Goal: Transaction & Acquisition: Purchase product/service

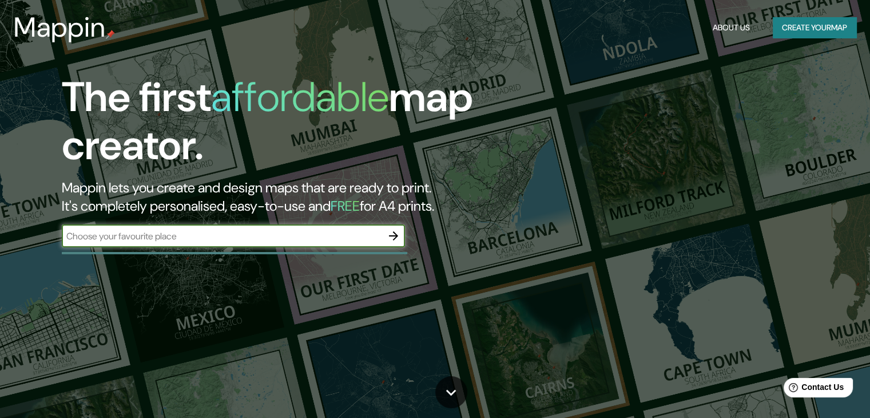
click at [328, 236] on input "text" at bounding box center [222, 235] width 320 height 13
type input "[GEOGRAPHIC_DATA]"
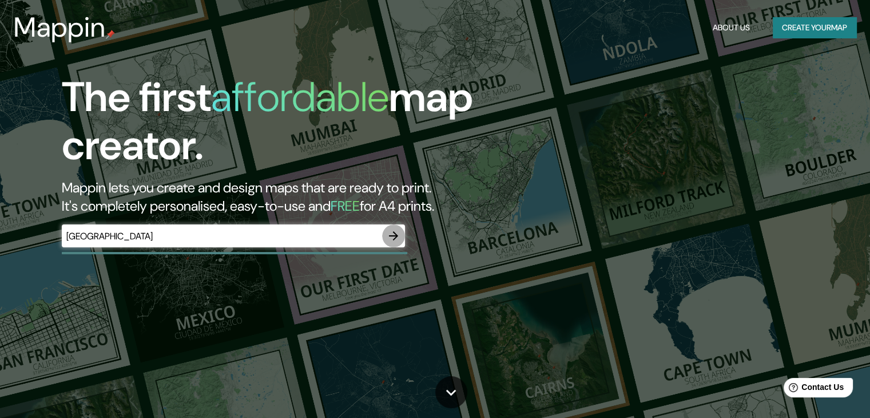
click at [399, 234] on icon "button" at bounding box center [394, 236] width 14 height 14
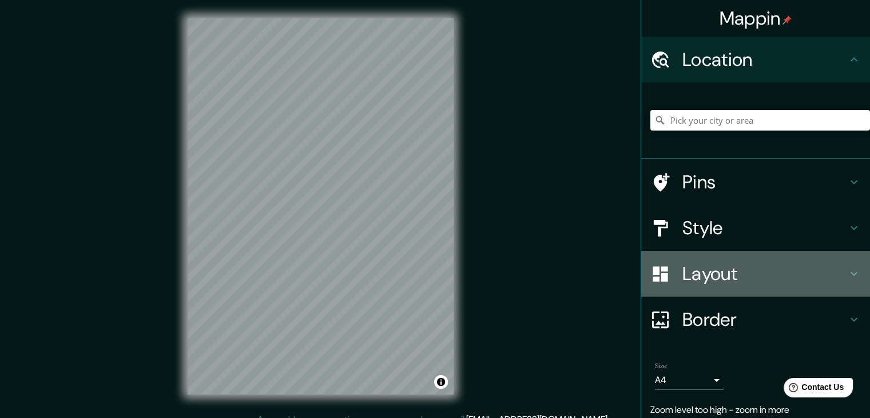
click at [723, 280] on h4 "Layout" at bounding box center [765, 273] width 165 height 23
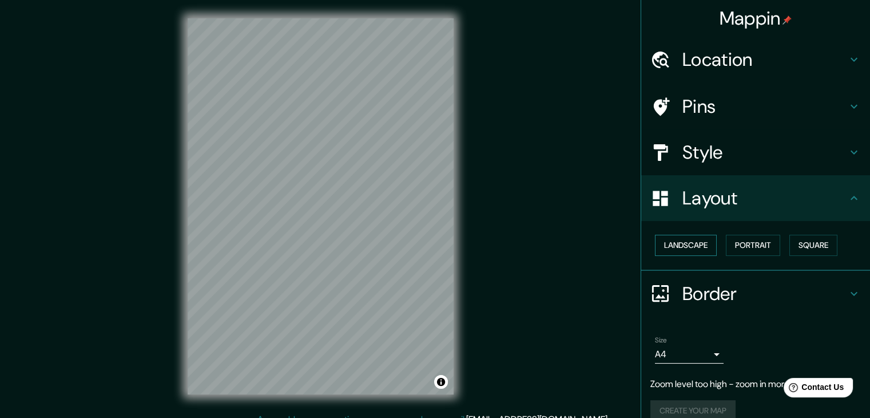
click at [691, 245] on button "Landscape" at bounding box center [686, 245] width 62 height 21
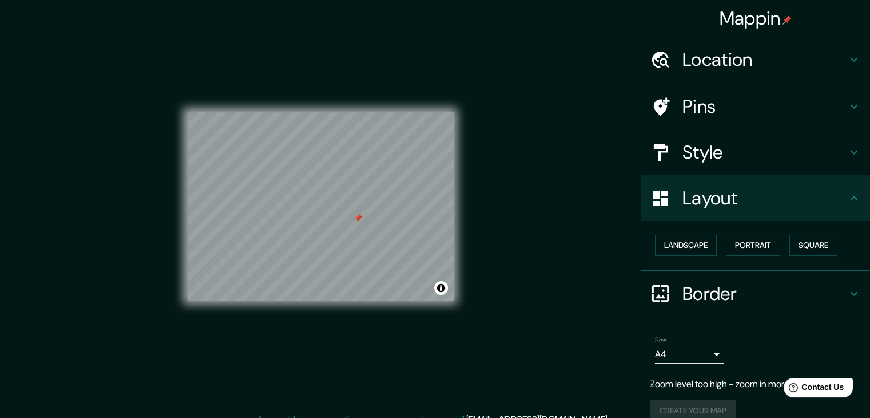
click at [683, 95] on h4 "Pins" at bounding box center [765, 106] width 165 height 23
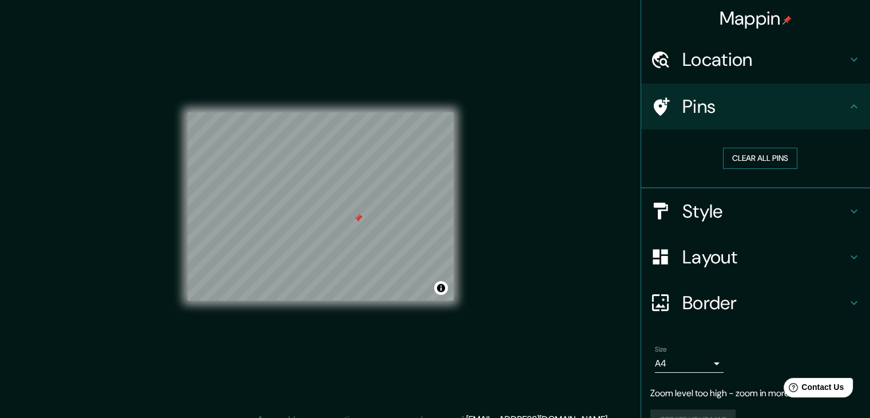
click at [739, 161] on button "Clear all pins" at bounding box center [760, 158] width 74 height 21
click at [698, 213] on h4 "Style" at bounding box center [765, 211] width 165 height 23
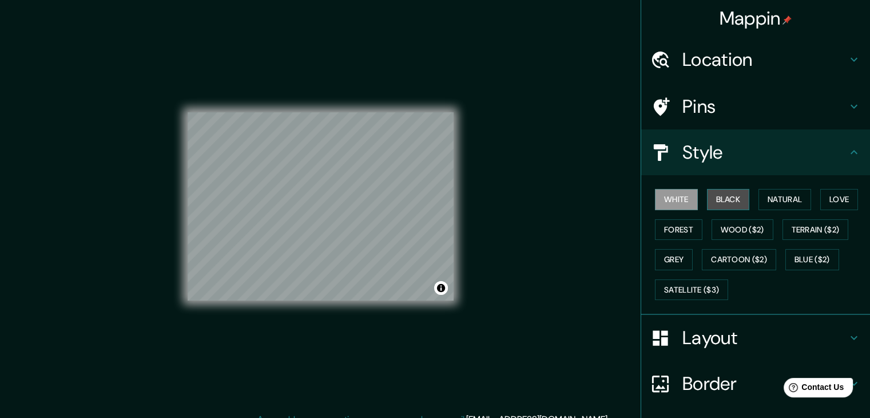
click at [730, 208] on button "Black" at bounding box center [728, 199] width 43 height 21
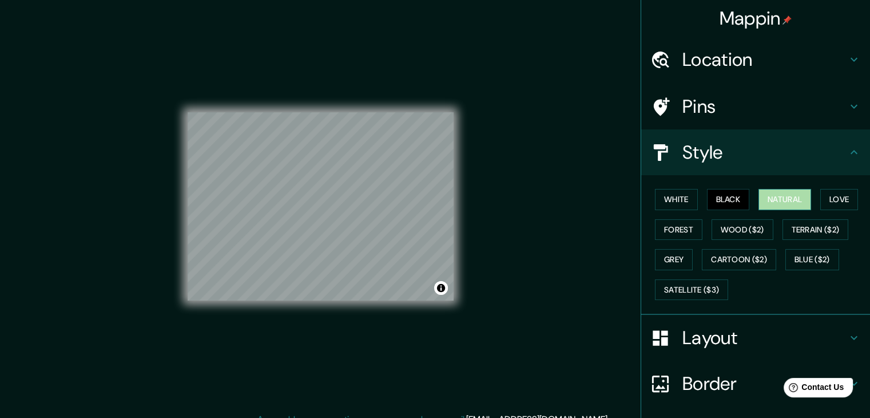
click at [759, 199] on button "Natural" at bounding box center [785, 199] width 53 height 21
click at [841, 201] on button "Love" at bounding box center [839, 199] width 38 height 21
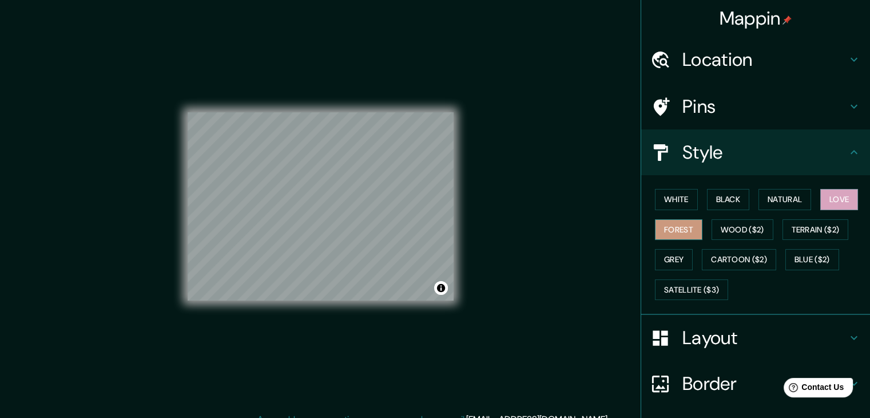
click at [669, 228] on button "Forest" at bounding box center [678, 229] width 47 height 21
click at [787, 200] on button "Natural" at bounding box center [785, 199] width 53 height 21
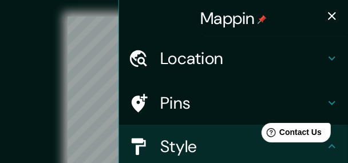
click at [332, 19] on icon "button" at bounding box center [332, 16] width 8 height 8
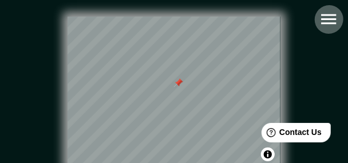
click at [322, 25] on icon "button" at bounding box center [329, 19] width 20 height 20
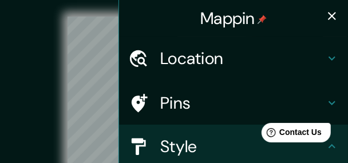
click at [164, 99] on h4 "Pins" at bounding box center [242, 103] width 165 height 21
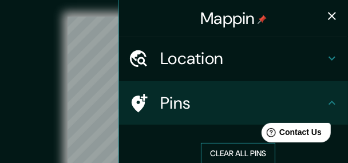
click at [225, 151] on button "Clear all pins" at bounding box center [238, 153] width 74 height 21
click at [327, 14] on icon "button" at bounding box center [332, 16] width 14 height 14
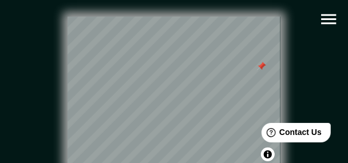
click at [335, 15] on icon "button" at bounding box center [328, 19] width 15 height 10
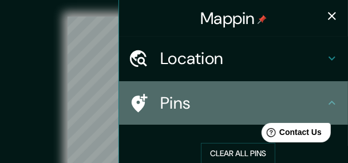
click at [259, 96] on h4 "Pins" at bounding box center [242, 103] width 165 height 21
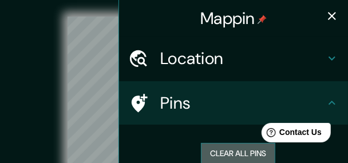
click at [207, 157] on button "Clear all pins" at bounding box center [238, 153] width 74 height 21
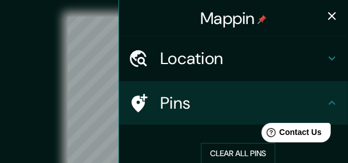
click at [5, 73] on div "© Mapbox © OpenStreetMap Improve this map" at bounding box center [174, 92] width 350 height 184
click at [326, 17] on icon "button" at bounding box center [332, 16] width 14 height 14
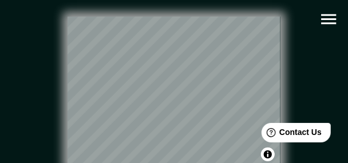
scroll to position [0, 2]
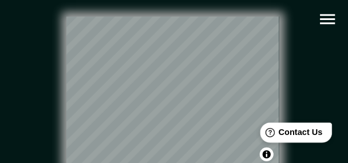
click at [293, 132] on span "Contact Us" at bounding box center [300, 132] width 44 height 10
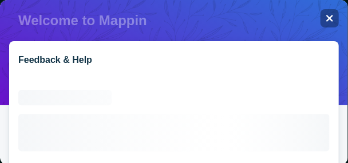
click at [311, 142] on html "Help Contact Us" at bounding box center [289, 130] width 89 height 24
click at [311, 157] on div "© Mapbox © OpenStreetMap Improve this map" at bounding box center [172, 91] width 313 height 147
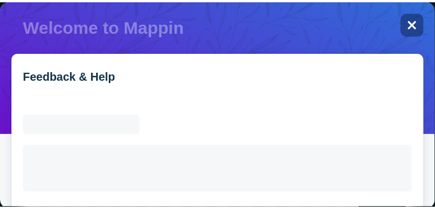
scroll to position [0, 0]
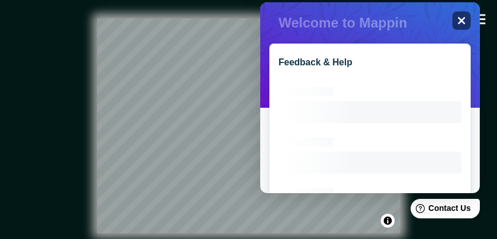
click at [456, 20] on div "Close" at bounding box center [461, 20] width 18 height 18
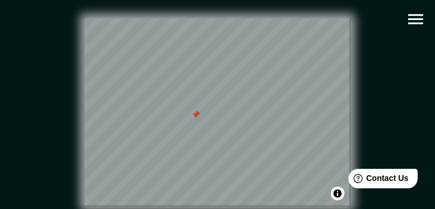
click at [413, 24] on icon "button" at bounding box center [415, 19] width 15 height 10
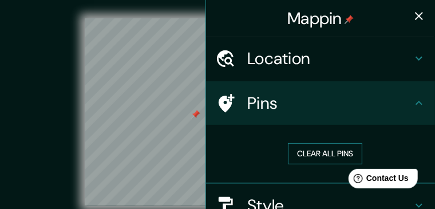
click at [306, 153] on button "Clear all pins" at bounding box center [325, 153] width 74 height 21
click at [46, 146] on div "© Mapbox © OpenStreetMap Improve this map" at bounding box center [217, 112] width 391 height 188
click at [417, 14] on icon "button" at bounding box center [419, 16] width 8 height 8
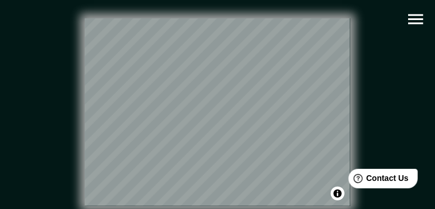
click at [415, 15] on icon "button" at bounding box center [415, 19] width 15 height 10
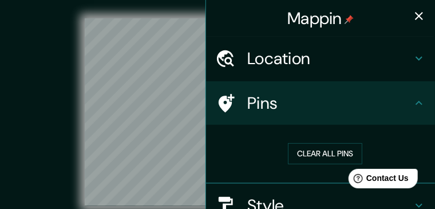
scroll to position [86, 0]
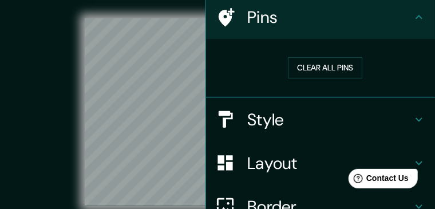
click at [280, 117] on h4 "Style" at bounding box center [329, 119] width 165 height 21
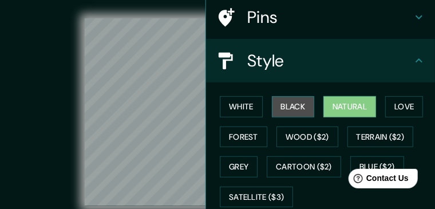
click at [282, 115] on button "Black" at bounding box center [293, 106] width 43 height 21
click at [331, 108] on button "Natural" at bounding box center [349, 106] width 53 height 21
click at [264, 108] on div "White Black Natural Love Forest Wood ($2) Terrain ($2) Grey Cartoon ($2) Blue (…" at bounding box center [325, 152] width 220 height 120
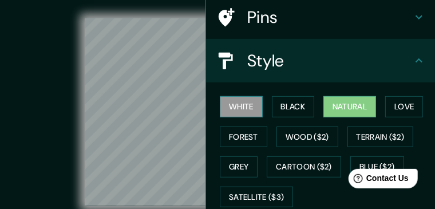
click at [249, 108] on button "White" at bounding box center [241, 106] width 43 height 21
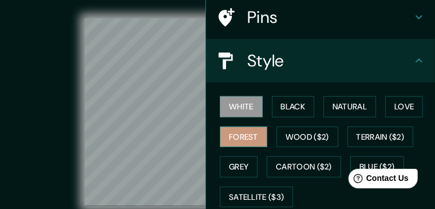
click at [261, 131] on button "Forest" at bounding box center [243, 136] width 47 height 21
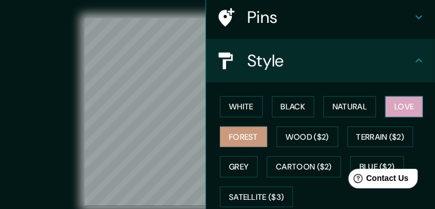
click at [393, 109] on button "Love" at bounding box center [404, 106] width 38 height 21
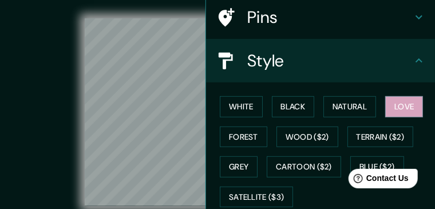
click at [255, 160] on div "White Black Natural Love Forest Wood ($2) Terrain ($2) Grey Cartoon ($2) Blue (…" at bounding box center [325, 152] width 220 height 120
click at [248, 164] on button "Grey" at bounding box center [239, 166] width 38 height 21
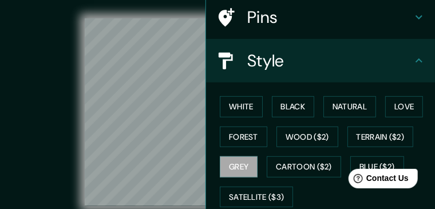
scroll to position [172, 0]
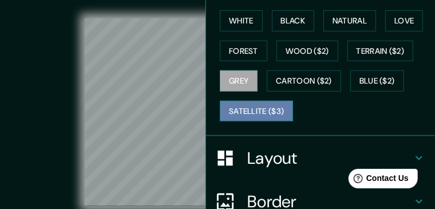
click at [270, 113] on button "Satellite ($3)" at bounding box center [256, 111] width 73 height 21
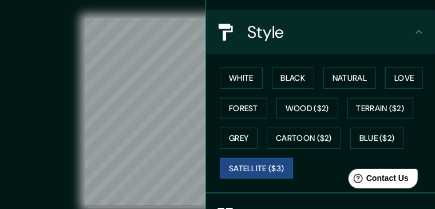
scroll to position [86, 0]
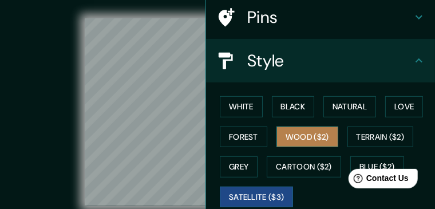
click at [311, 134] on button "Wood ($2)" at bounding box center [307, 136] width 62 height 21
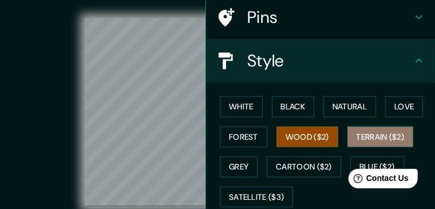
click at [383, 128] on button "Terrain ($2)" at bounding box center [380, 136] width 66 height 21
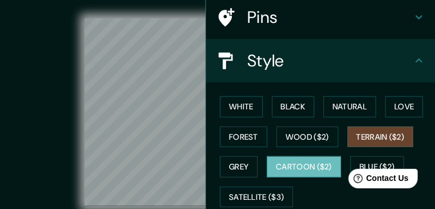
click at [287, 162] on button "Cartoon ($2)" at bounding box center [304, 166] width 74 height 21
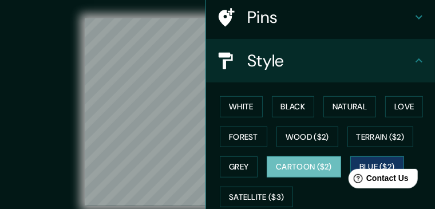
click at [374, 160] on button "Blue ($2)" at bounding box center [377, 166] width 54 height 21
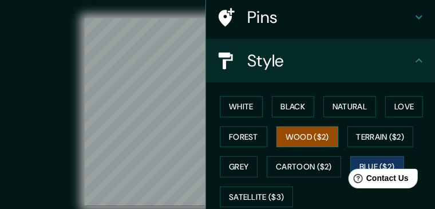
click at [316, 136] on button "Wood ($2)" at bounding box center [307, 136] width 62 height 21
click at [40, 61] on div "© Mapbox © OpenStreetMap Improve this map" at bounding box center [217, 112] width 391 height 188
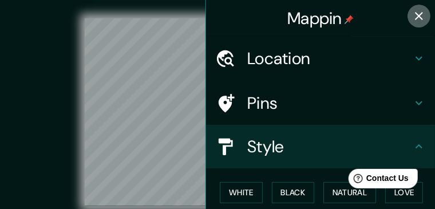
click at [415, 18] on icon "button" at bounding box center [419, 16] width 8 height 8
